Goal: Task Accomplishment & Management: Use online tool/utility

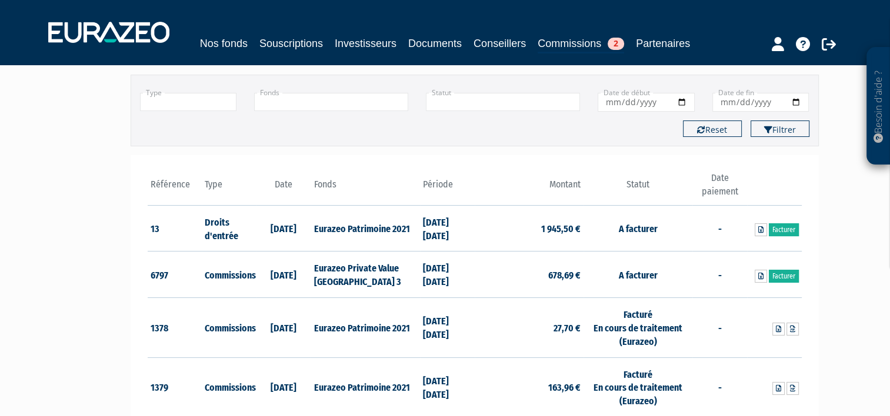
scroll to position [118, 0]
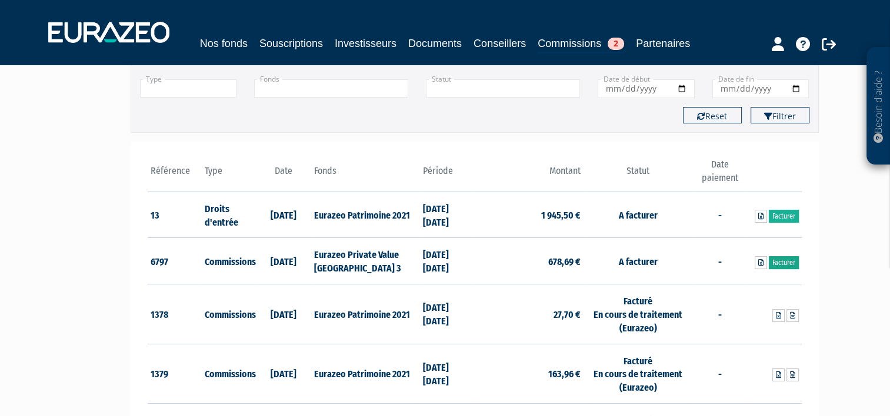
click at [789, 263] on link "Facturer" at bounding box center [784, 262] width 30 height 13
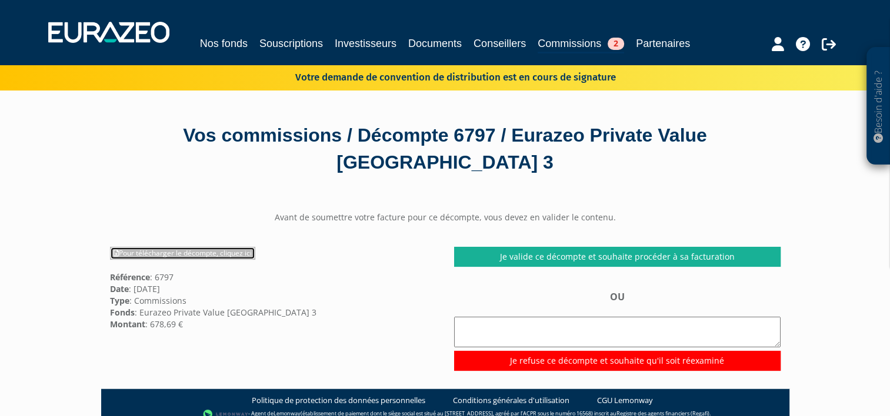
click at [168, 252] on link "Pour télécharger le décompte, cliquez ici" at bounding box center [182, 253] width 145 height 13
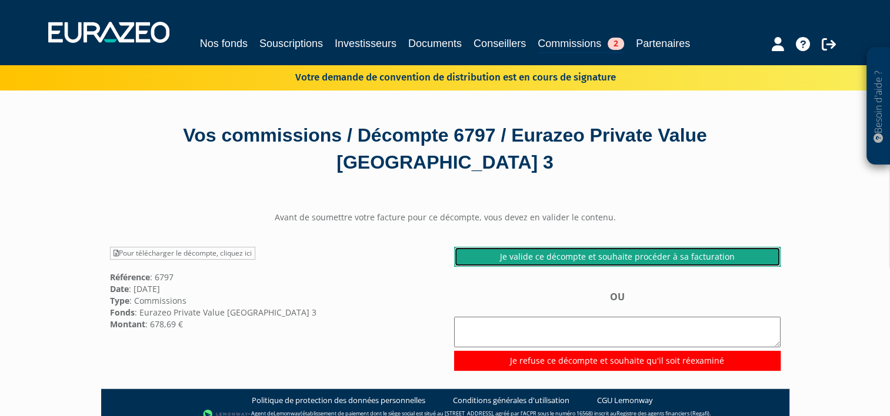
click at [623, 252] on link "Je valide ce décompte et souhaite procéder à sa facturation" at bounding box center [617, 257] width 326 height 20
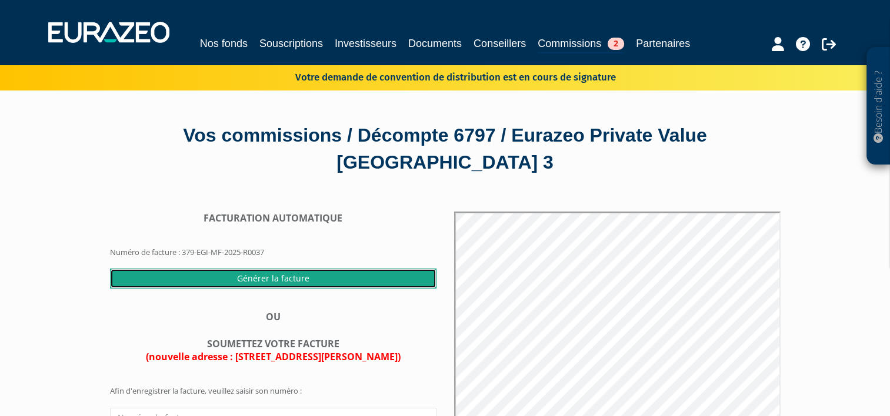
click at [268, 282] on input "Générer la facture" at bounding box center [273, 279] width 326 height 20
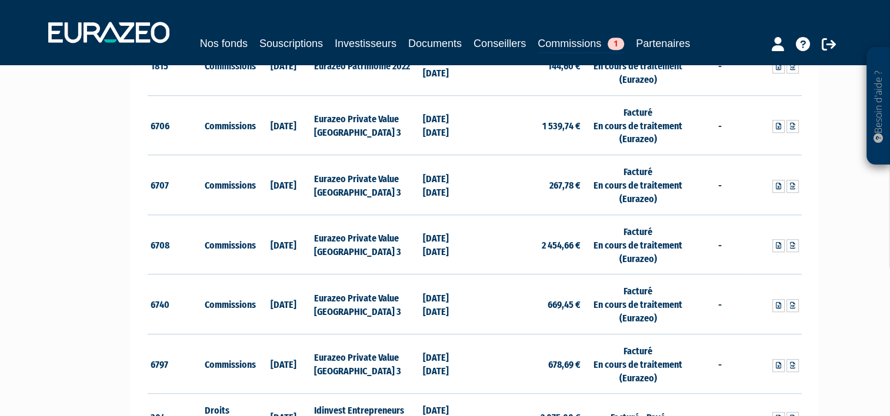
scroll to position [1117, 0]
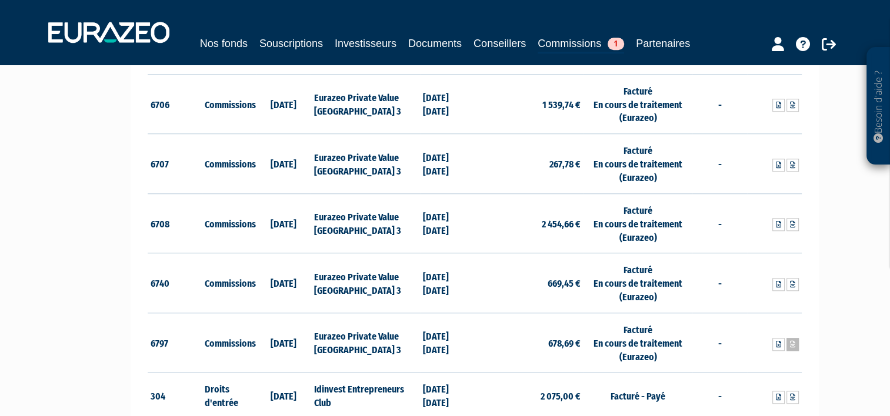
click at [793, 342] on icon at bounding box center [792, 344] width 5 height 7
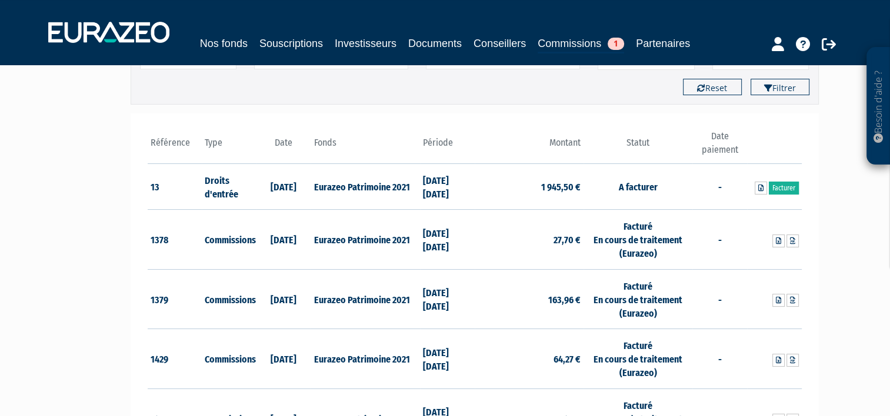
scroll to position [0, 0]
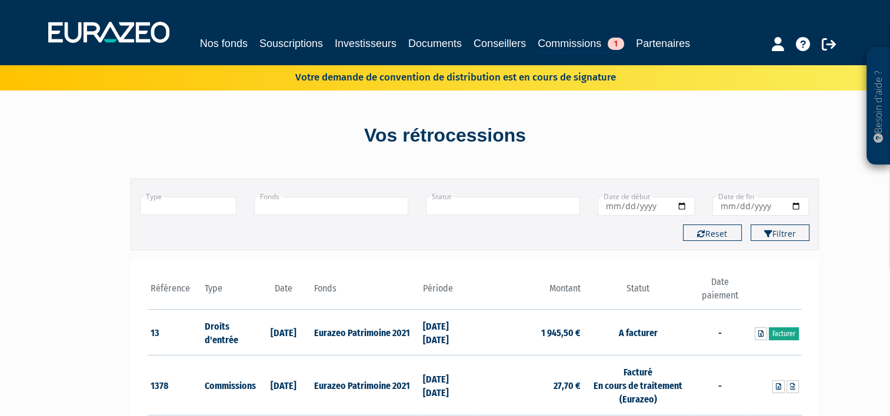
click at [770, 335] on link "Facturer" at bounding box center [784, 334] width 30 height 13
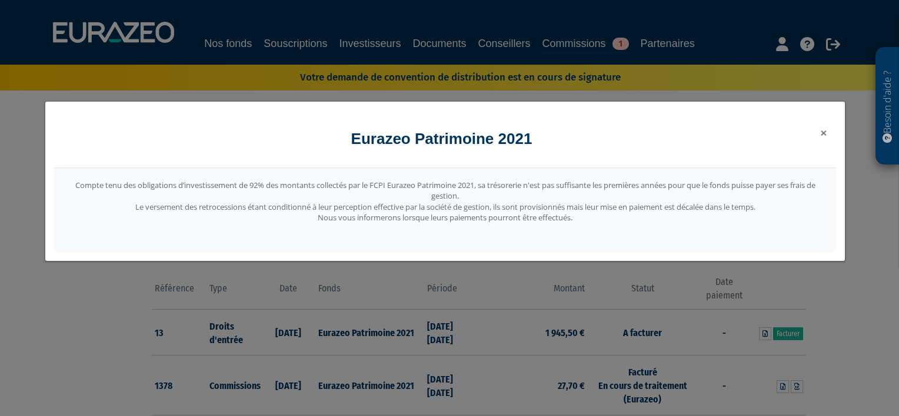
click at [824, 132] on span "×" at bounding box center [823, 133] width 7 height 16
